Goal: Find specific page/section: Find specific page/section

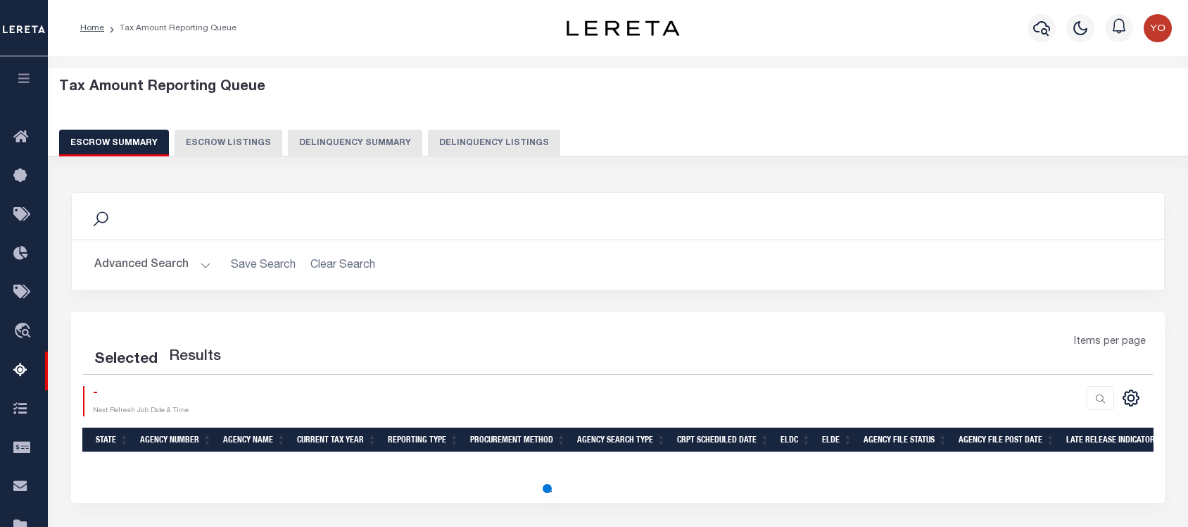
select select "100"
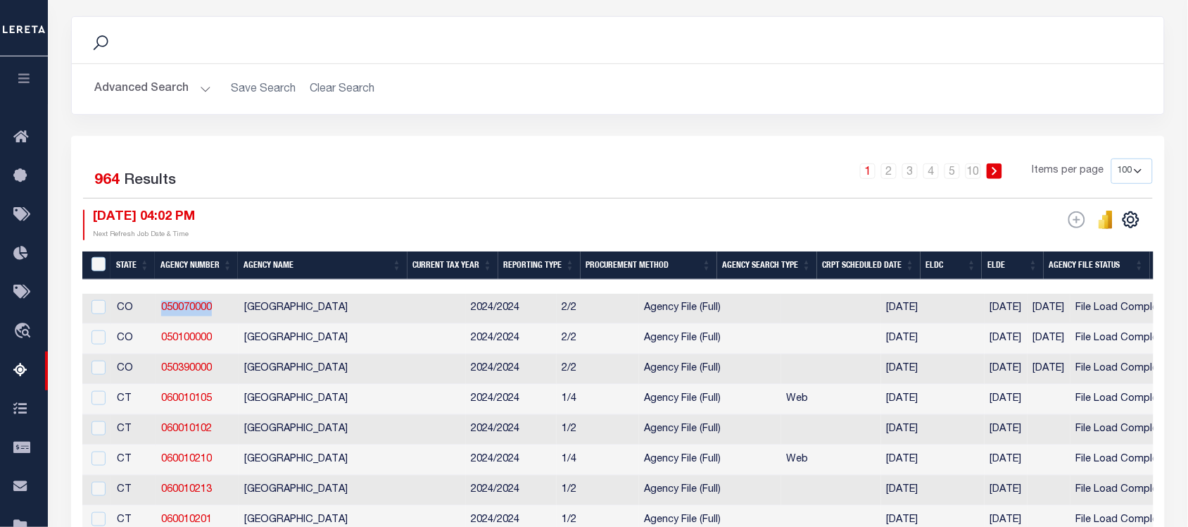
drag, startPoint x: 219, startPoint y: 311, endPoint x: 156, endPoint y: 311, distance: 63.4
click at [156, 311] on td "050070000" at bounding box center [197, 309] width 83 height 30
checkbox input "true"
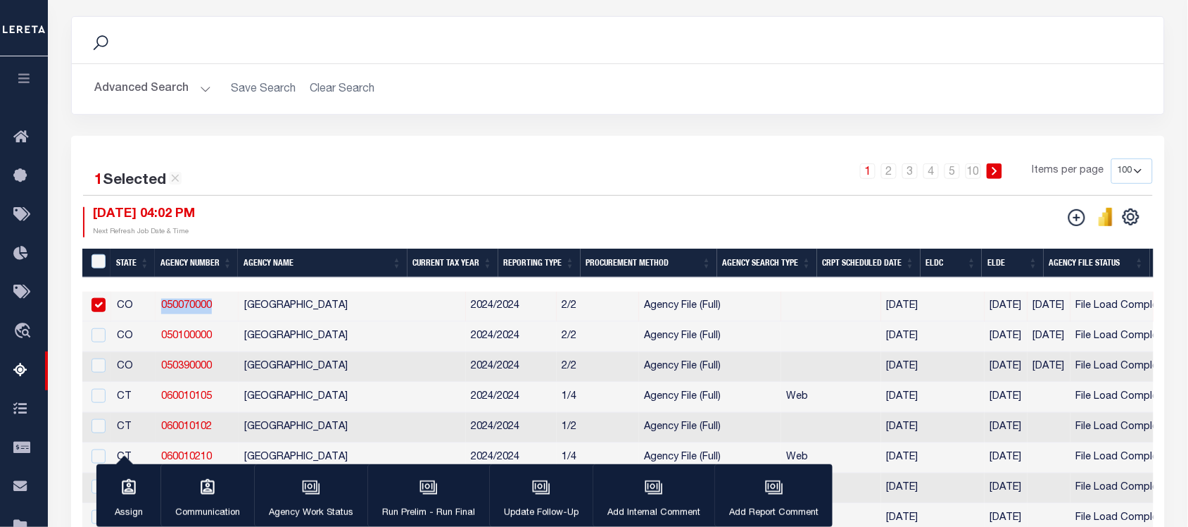
copy link "050070000"
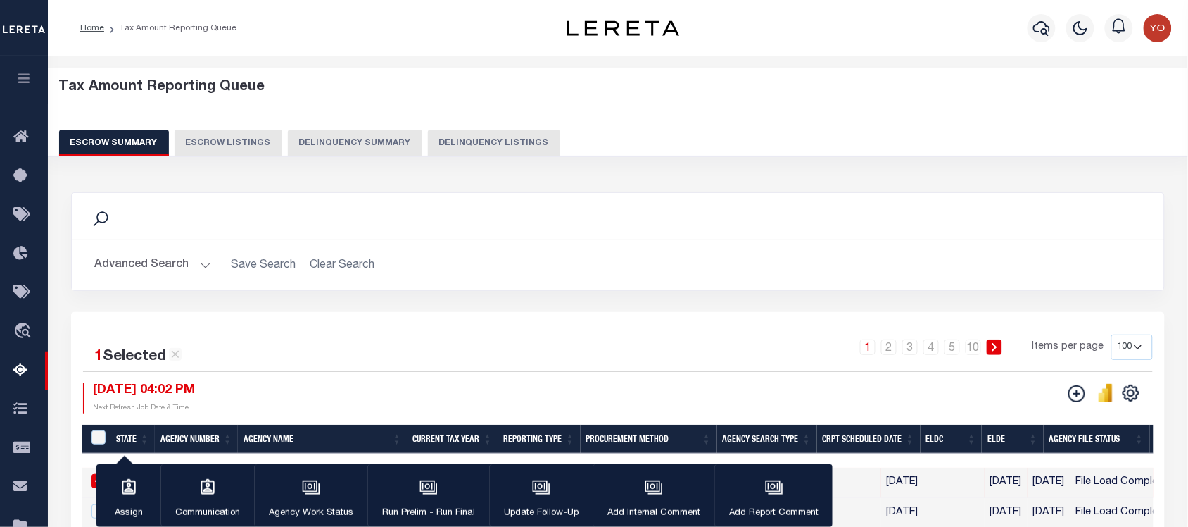
click at [156, 254] on button "Advanced Search" at bounding box center [152, 264] width 117 height 27
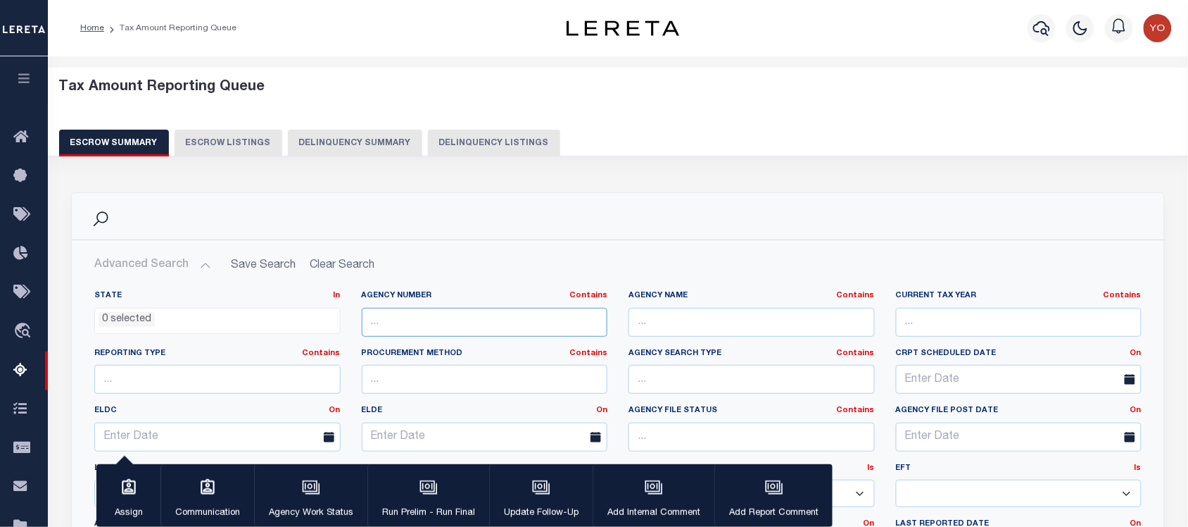
click at [429, 322] on input "text" at bounding box center [485, 322] width 246 height 29
paste input "010260000"
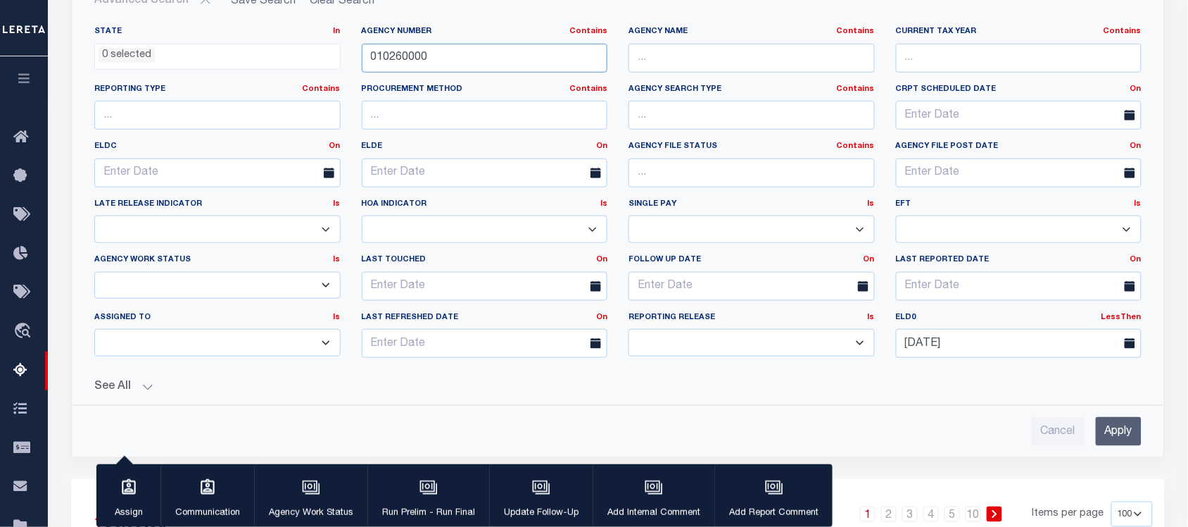
type input "010260000"
click at [1114, 426] on input "Apply" at bounding box center [1119, 431] width 46 height 29
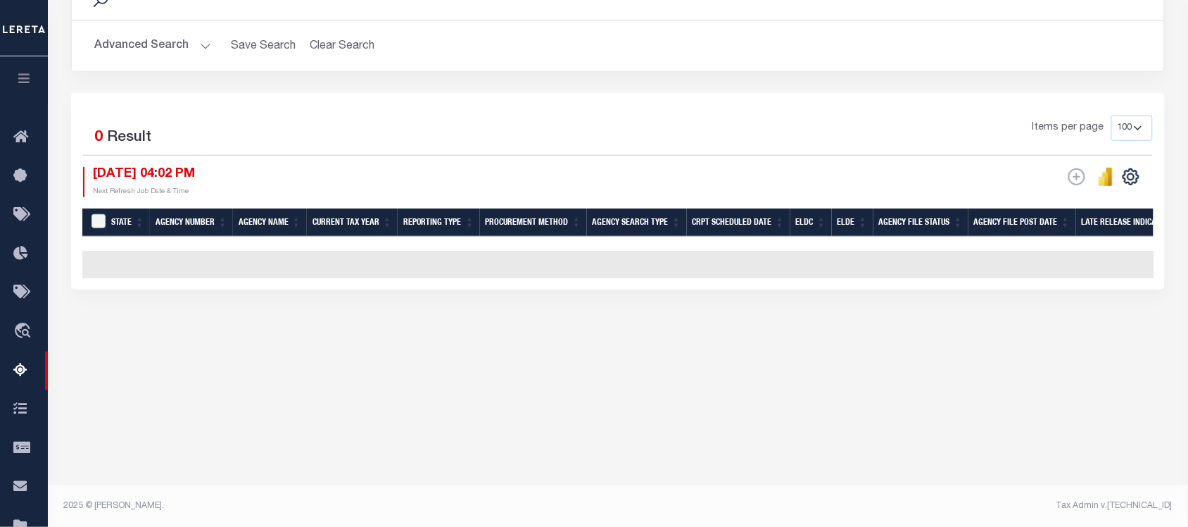
scroll to position [0, 0]
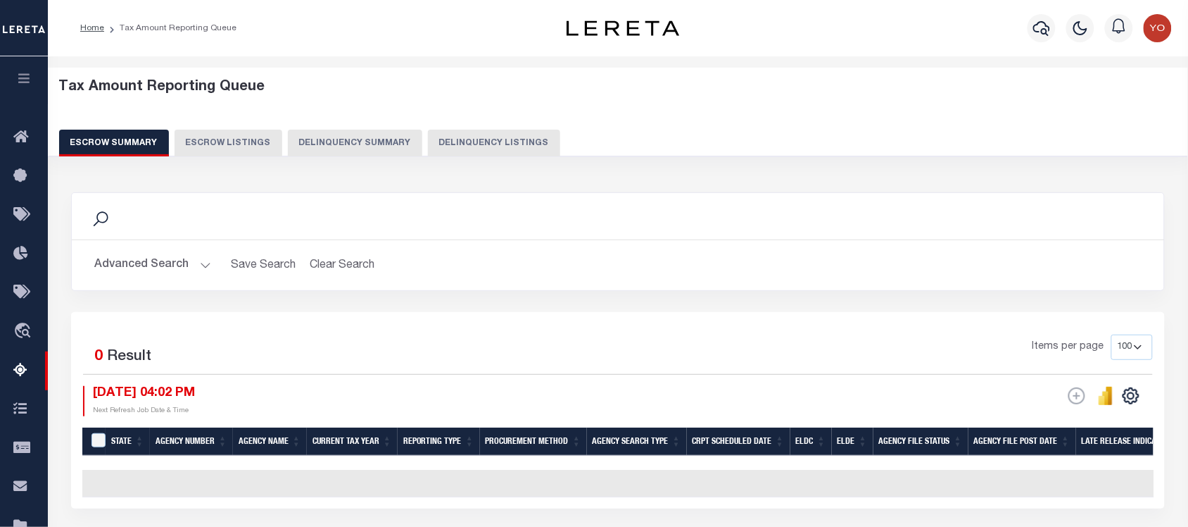
click at [163, 275] on button "Advanced Search" at bounding box center [152, 264] width 117 height 27
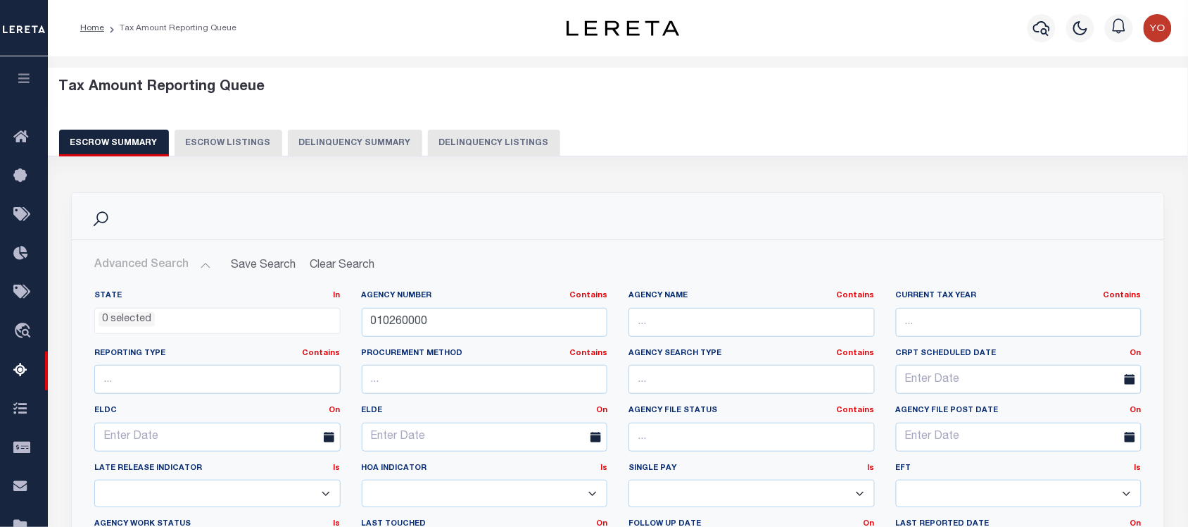
scroll to position [352, 0]
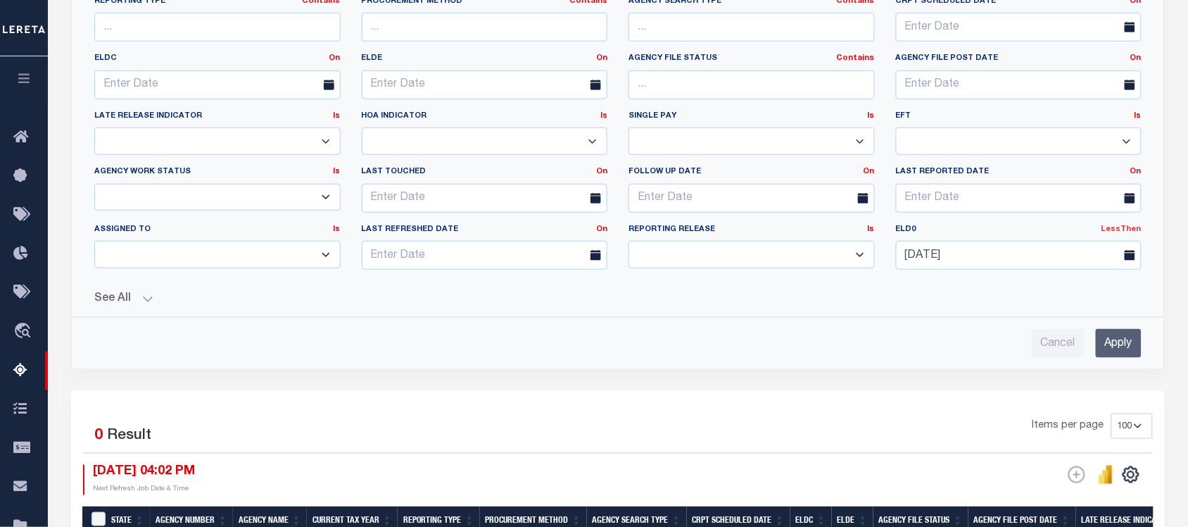
click at [1114, 233] on link "LessThen" at bounding box center [1122, 229] width 40 height 8
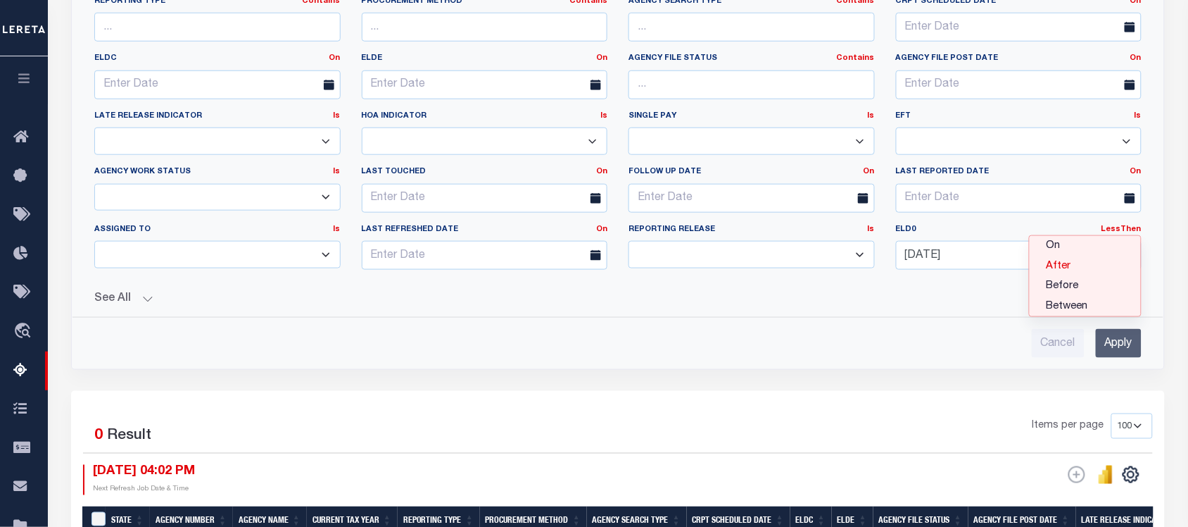
click at [1059, 268] on link "After" at bounding box center [1085, 266] width 111 height 20
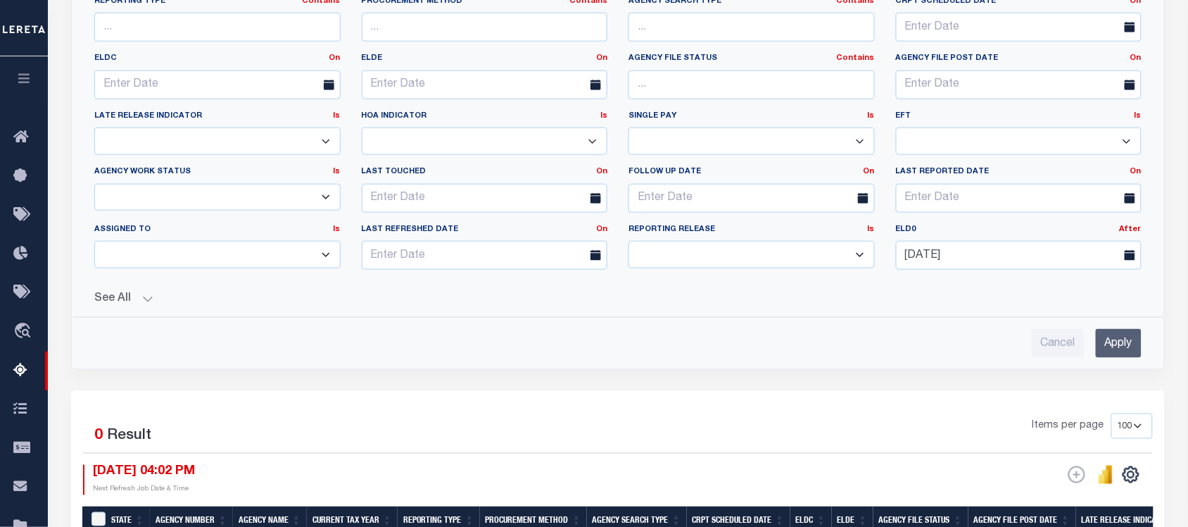
click at [1123, 354] on input "Apply" at bounding box center [1119, 343] width 46 height 29
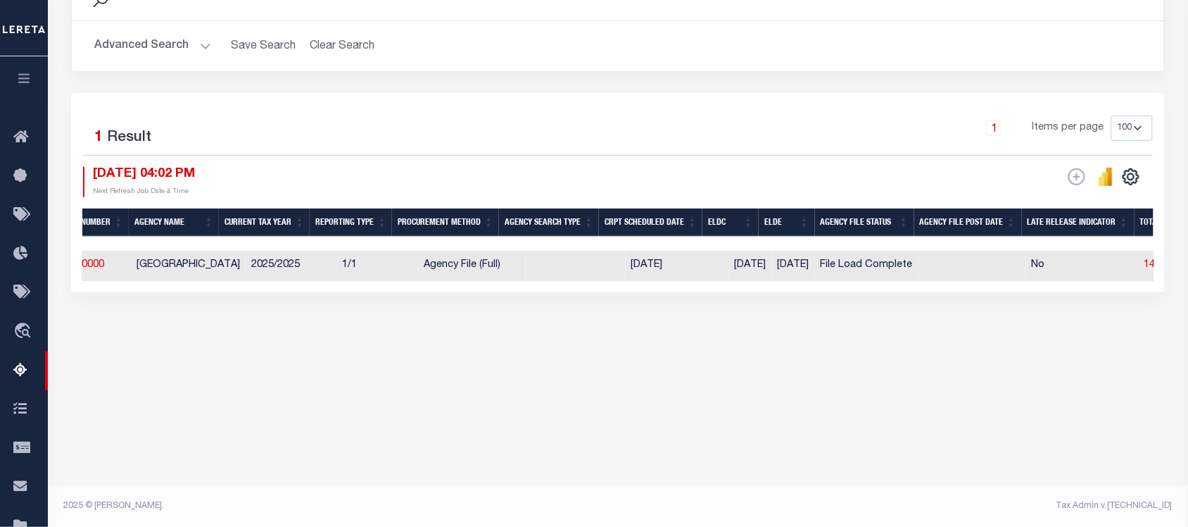
scroll to position [0, 109]
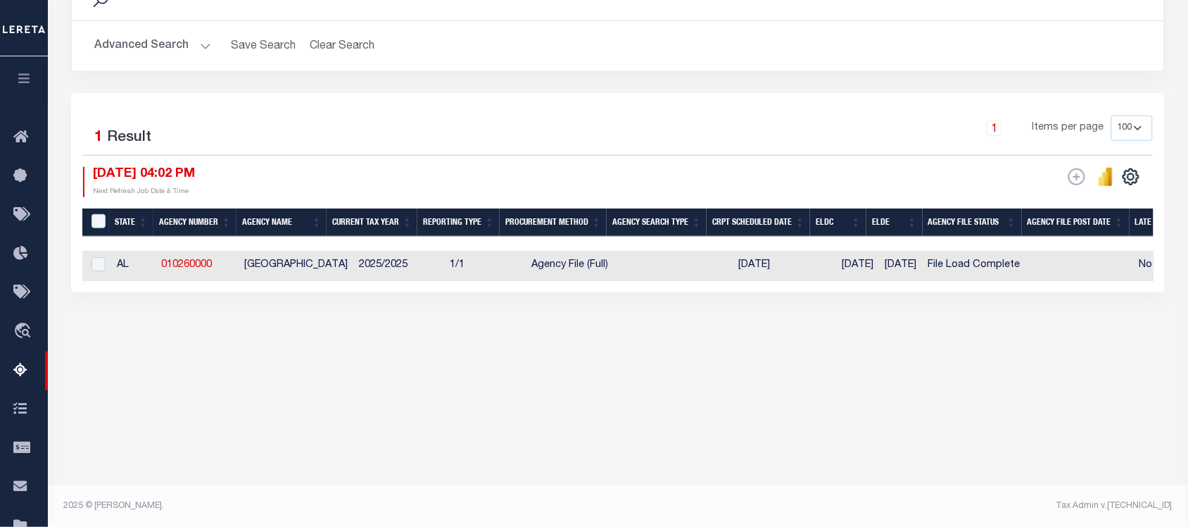
click at [353, 263] on td "2025/2025" at bounding box center [398, 266] width 91 height 30
checkbox input "true"
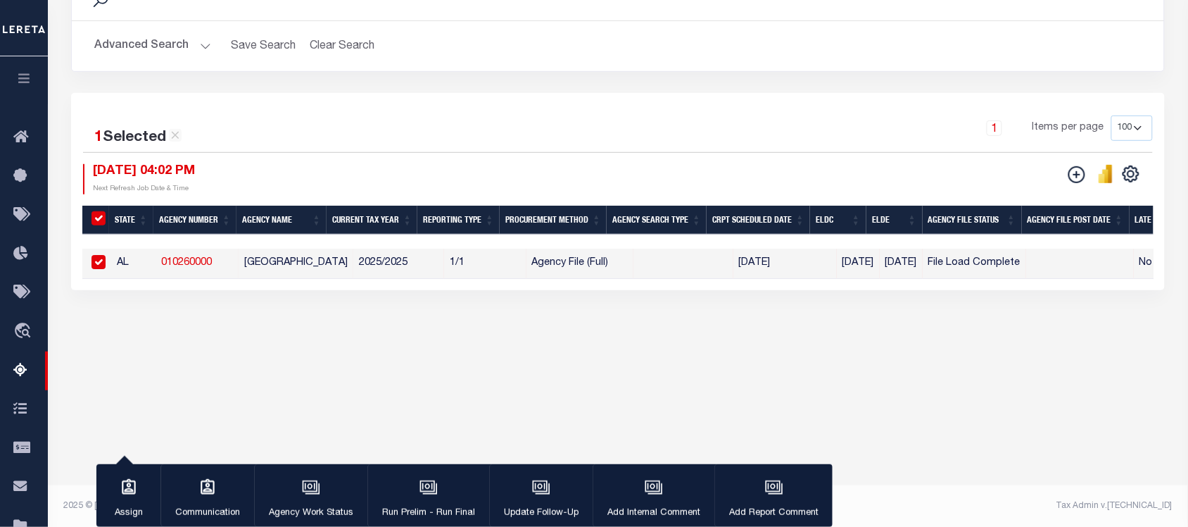
click at [182, 261] on link "010260000" at bounding box center [186, 263] width 51 height 10
checkbox input "false"
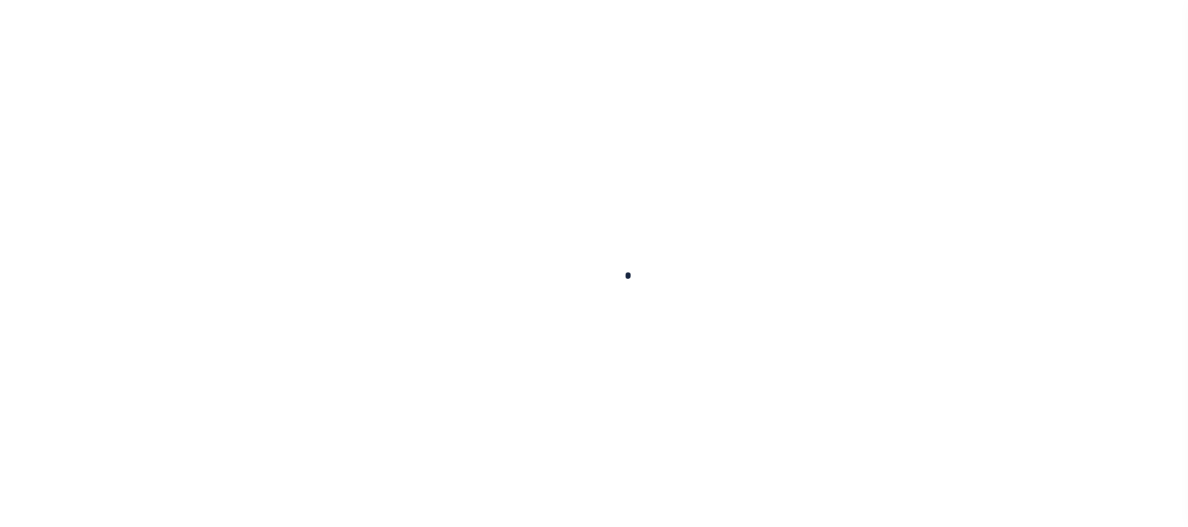
select select
checkbox input "false"
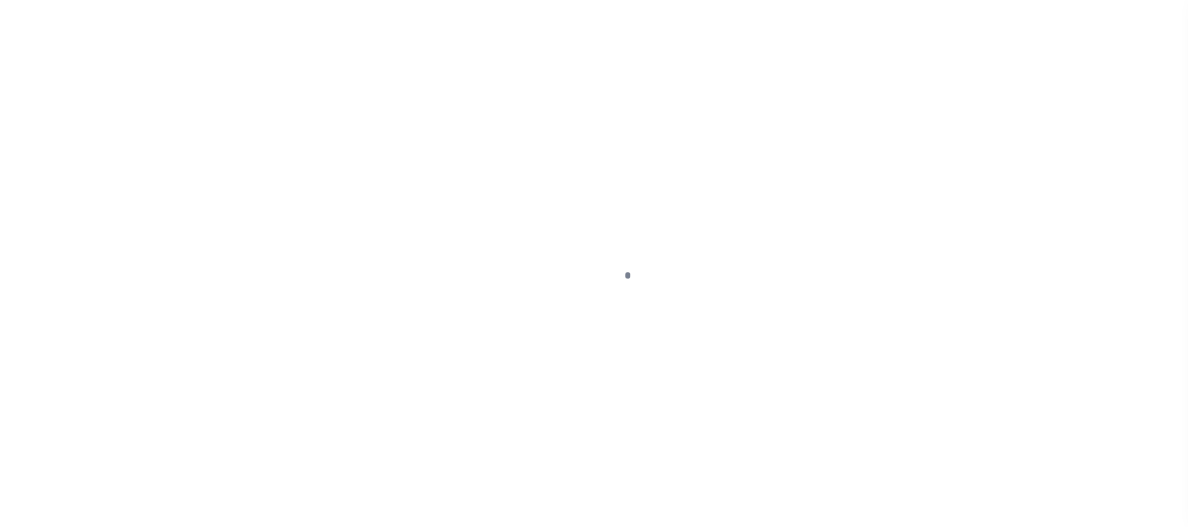
checkbox input "false"
type input "105100000"
